Goal: Information Seeking & Learning: Learn about a topic

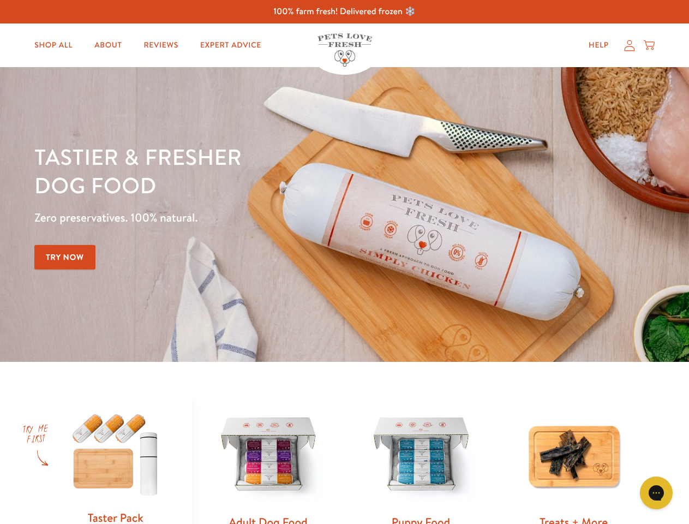
click at [344, 262] on div "Tastier & fresher dog food Zero preservatives. 100% natural. Try Now" at bounding box center [240, 214] width 413 height 144
click at [656, 492] on icon "Gorgias live chat" at bounding box center [656, 492] width 10 height 10
